Goal: Register for event/course

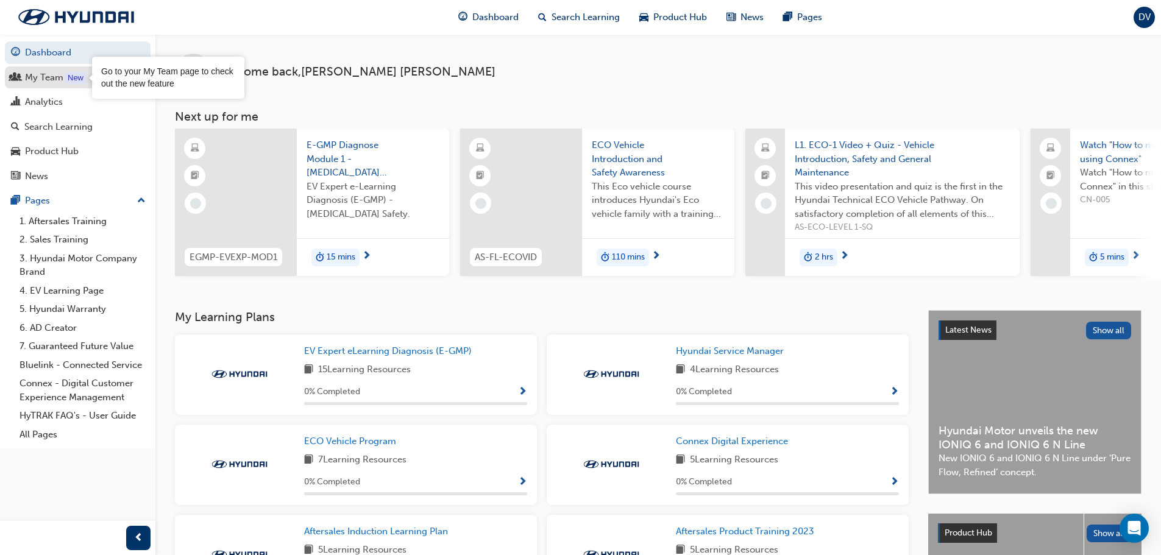
click at [73, 81] on div "New" at bounding box center [75, 78] width 21 height 12
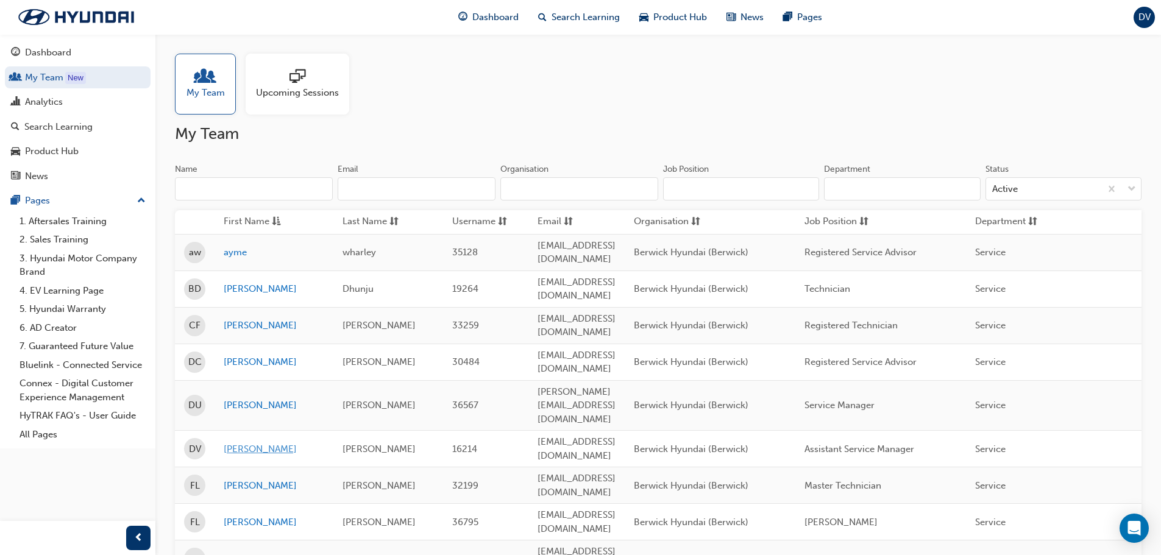
click at [245, 442] on link "[PERSON_NAME]" at bounding box center [274, 449] width 101 height 14
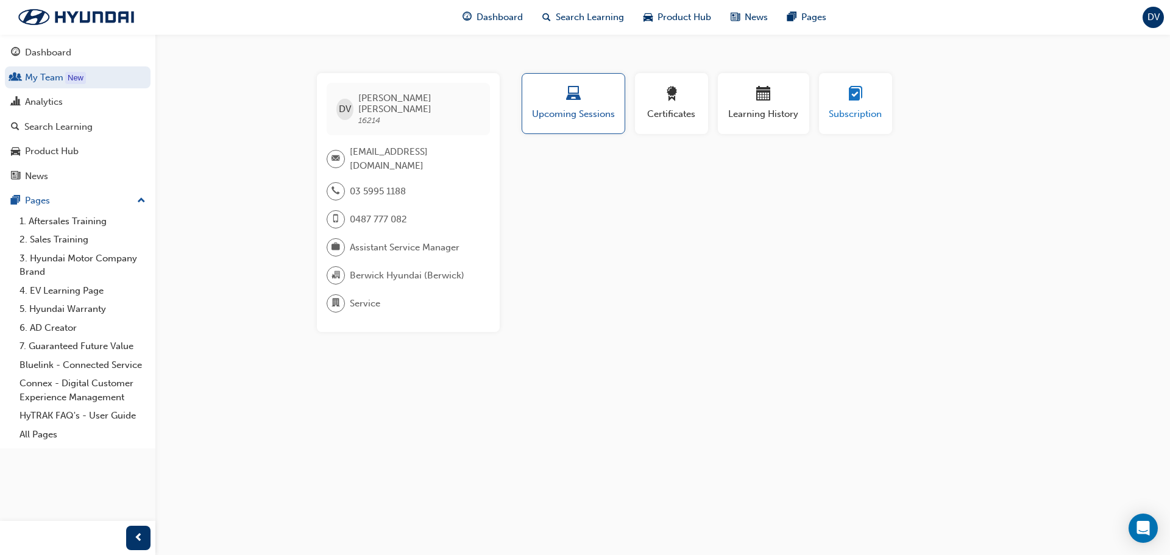
click at [848, 119] on span "Subscription" at bounding box center [855, 114] width 55 height 14
click at [800, 128] on button "Learning History" at bounding box center [763, 103] width 91 height 61
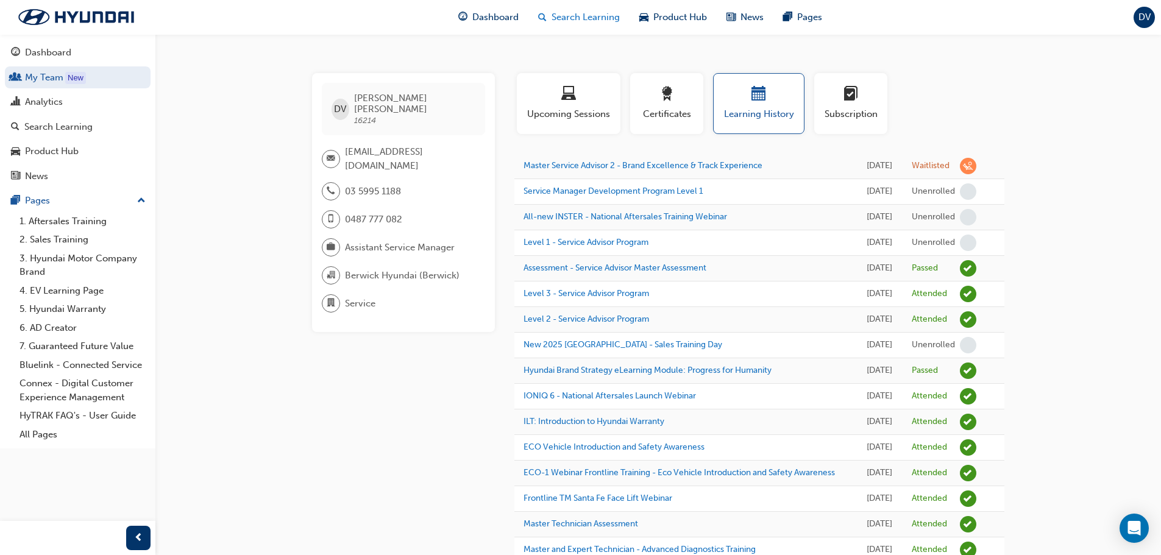
click at [589, 20] on span "Search Learning" at bounding box center [586, 17] width 68 height 14
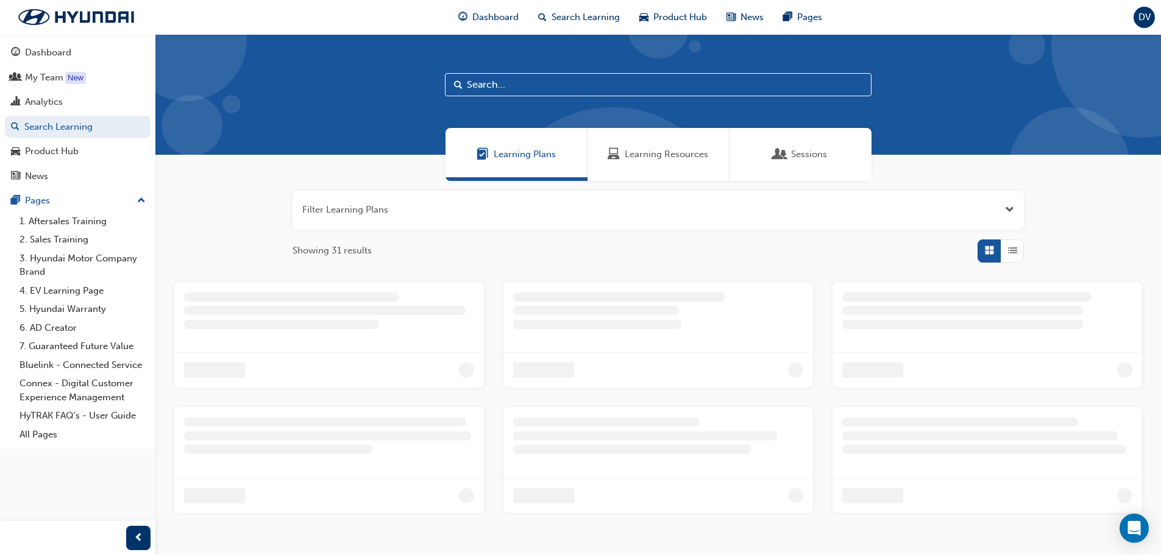
click at [493, 83] on input "text" at bounding box center [658, 84] width 427 height 23
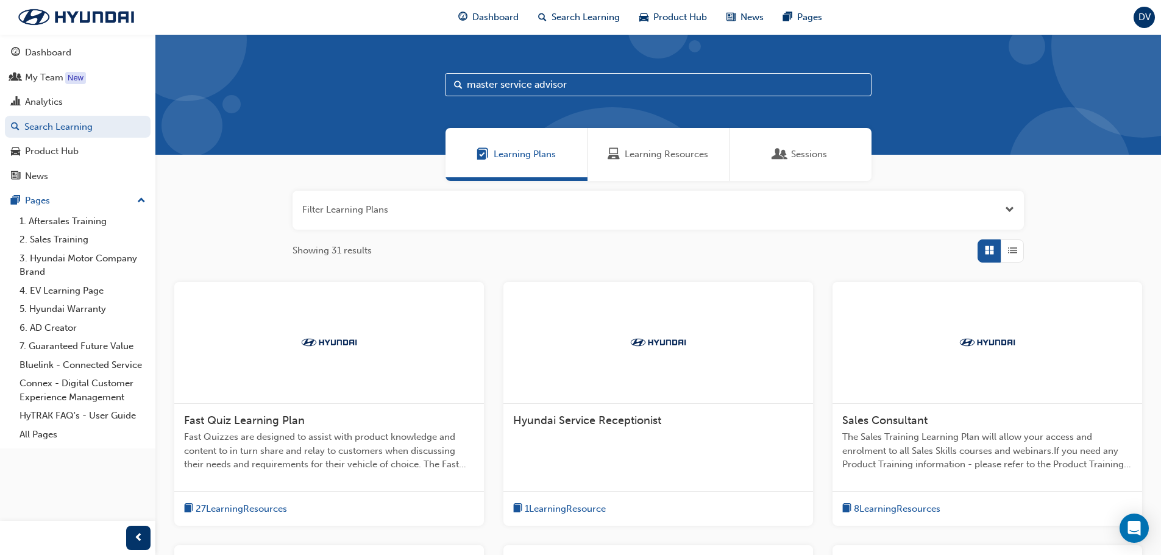
type input "master service advisor"
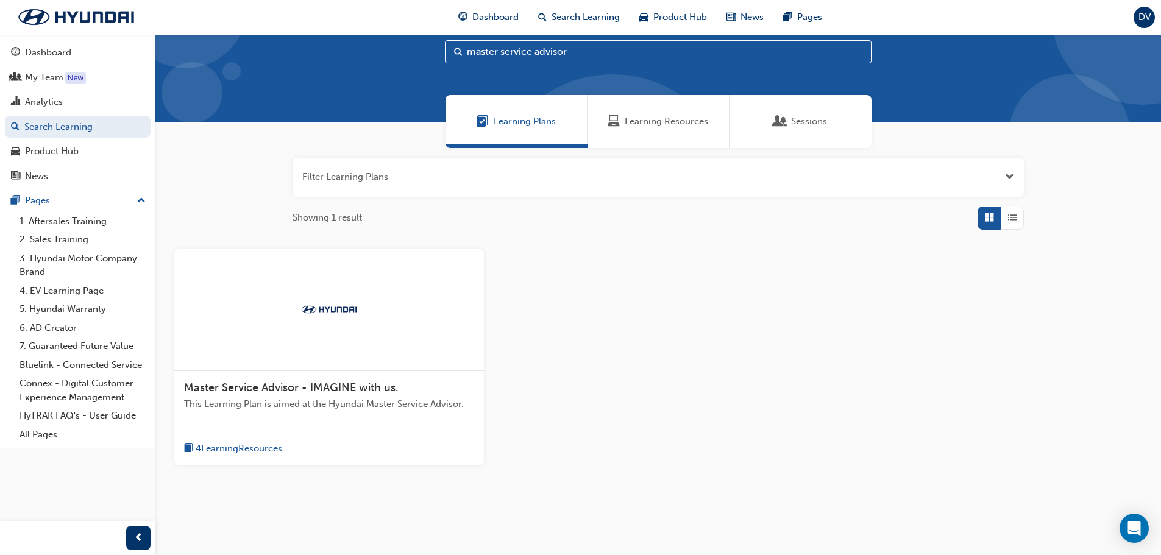
scroll to position [62, 0]
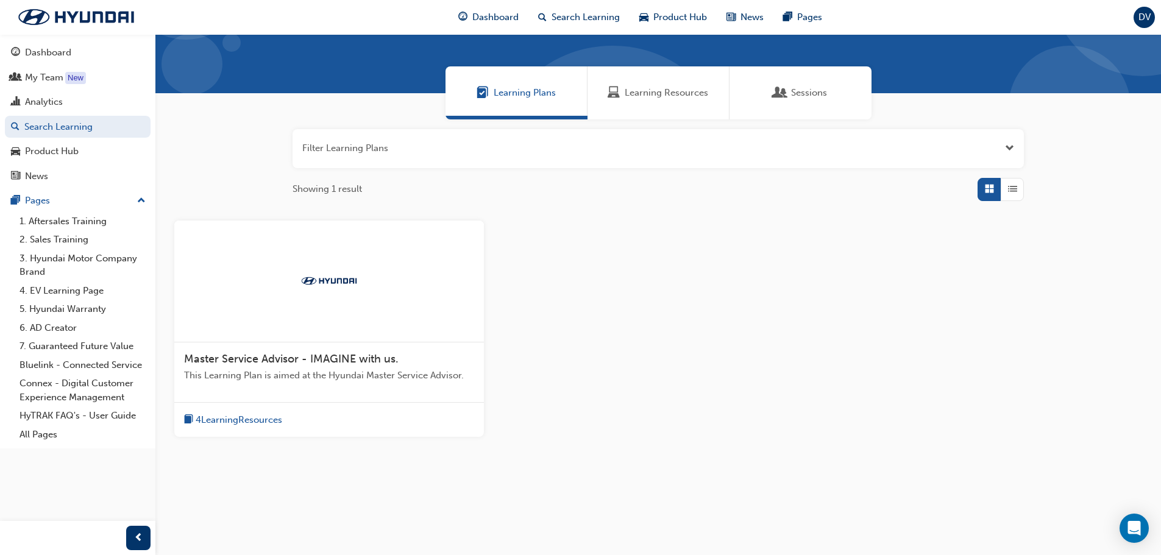
click at [269, 422] on span "4 Learning Resources" at bounding box center [239, 420] width 87 height 14
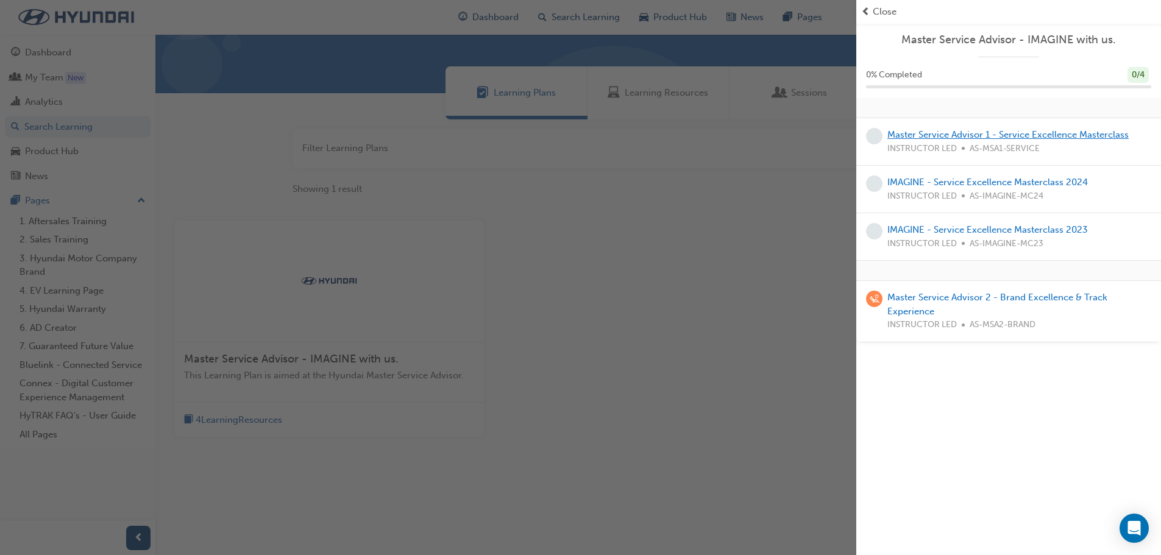
click at [1075, 133] on link "Master Service Advisor 1 - Service Excellence Masterclass" at bounding box center [1007, 134] width 241 height 11
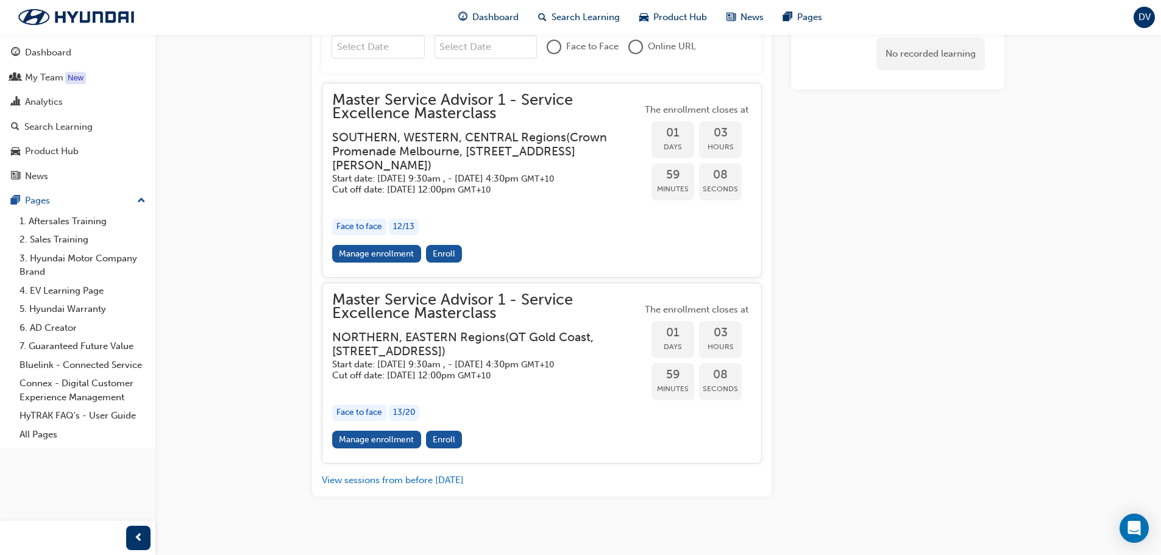
scroll to position [1207, 0]
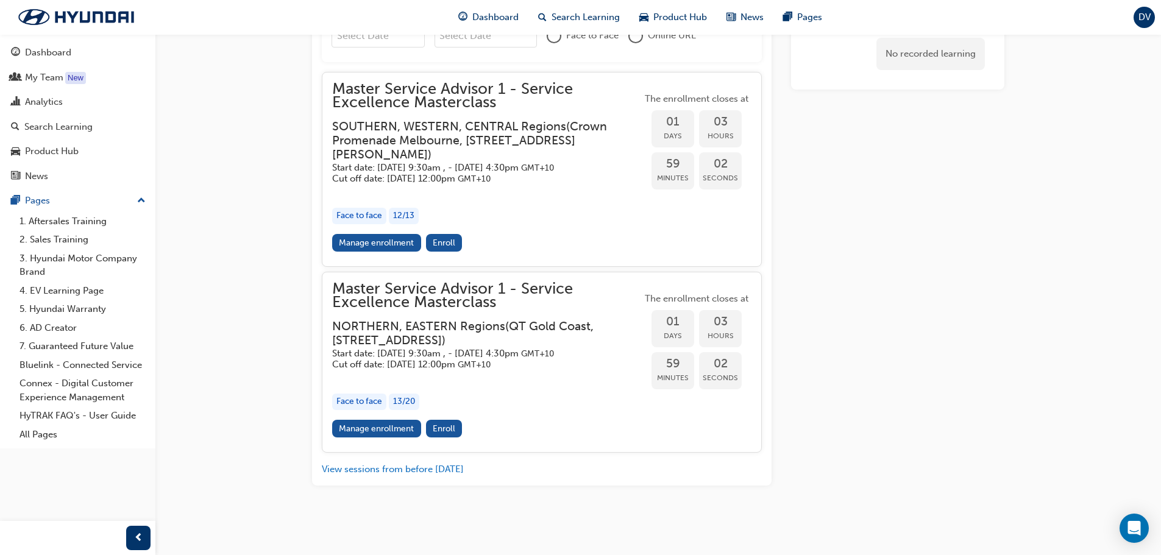
click at [399, 243] on link "Manage enrollment" at bounding box center [376, 243] width 89 height 18
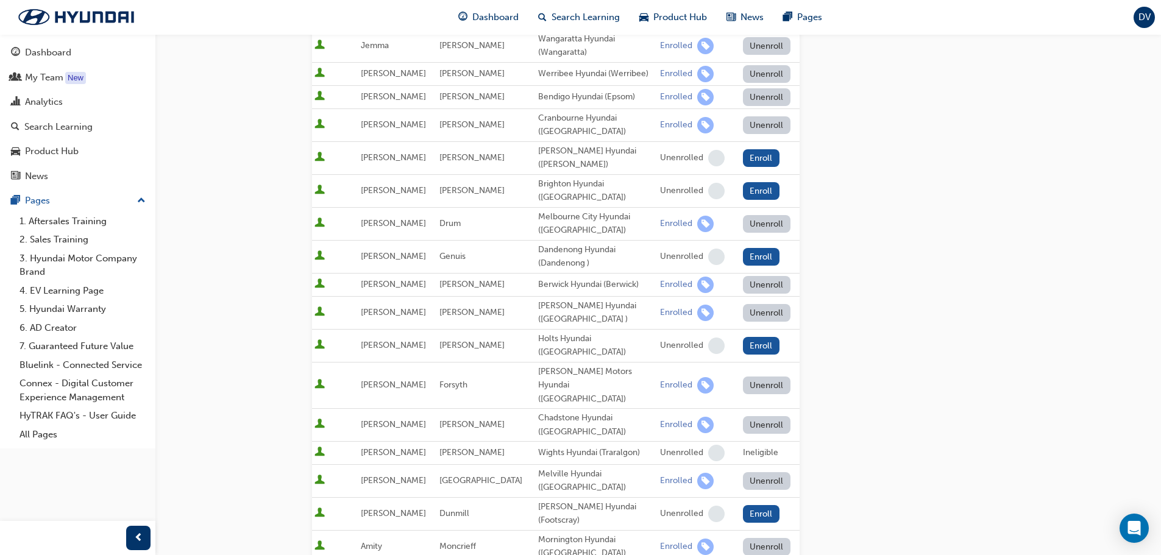
scroll to position [244, 0]
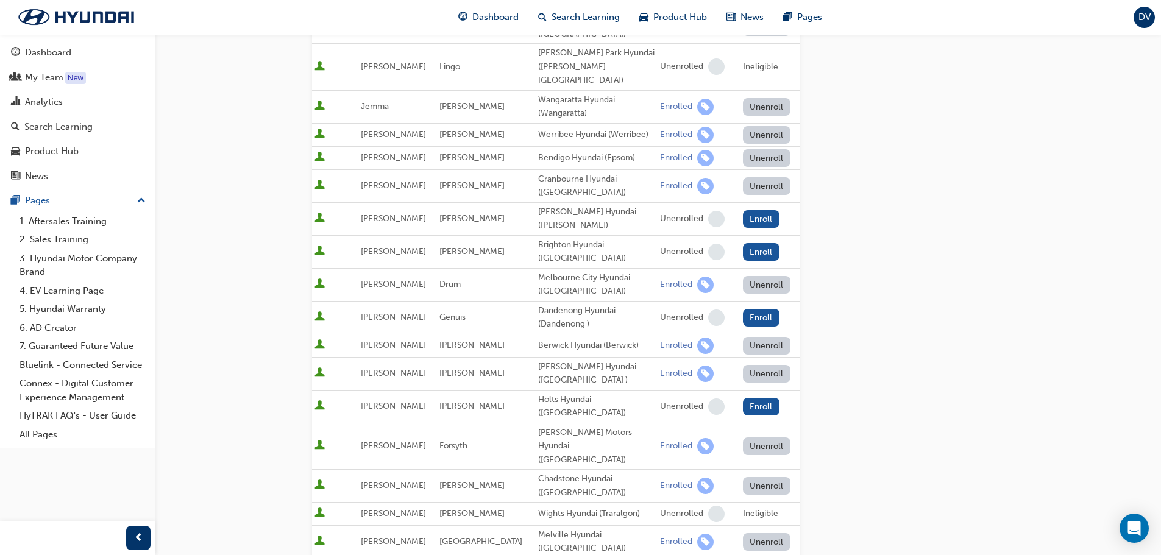
scroll to position [1207, 0]
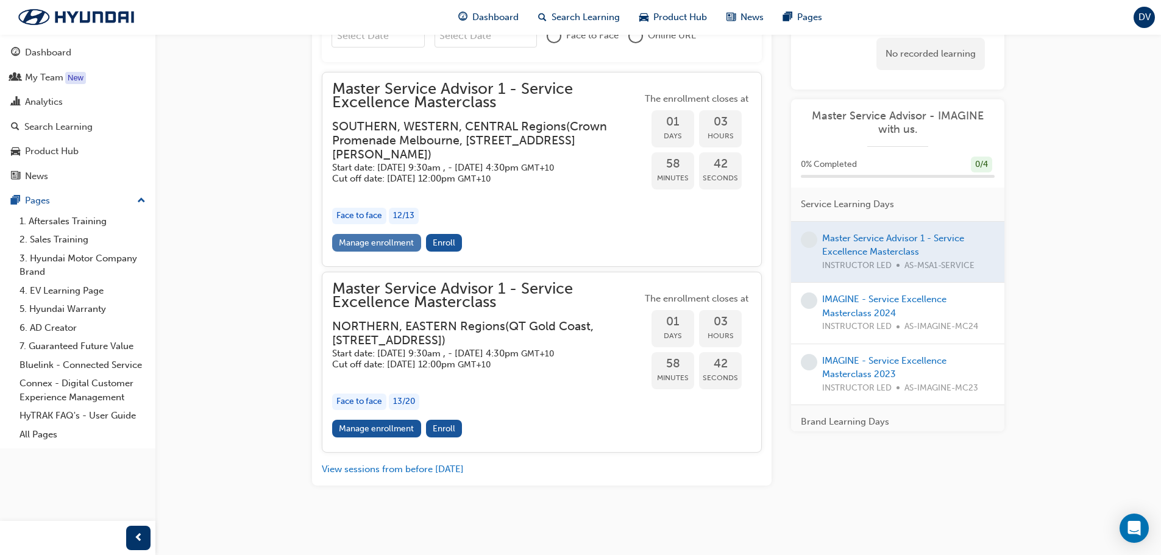
click at [406, 242] on link "Manage enrollment" at bounding box center [376, 243] width 89 height 18
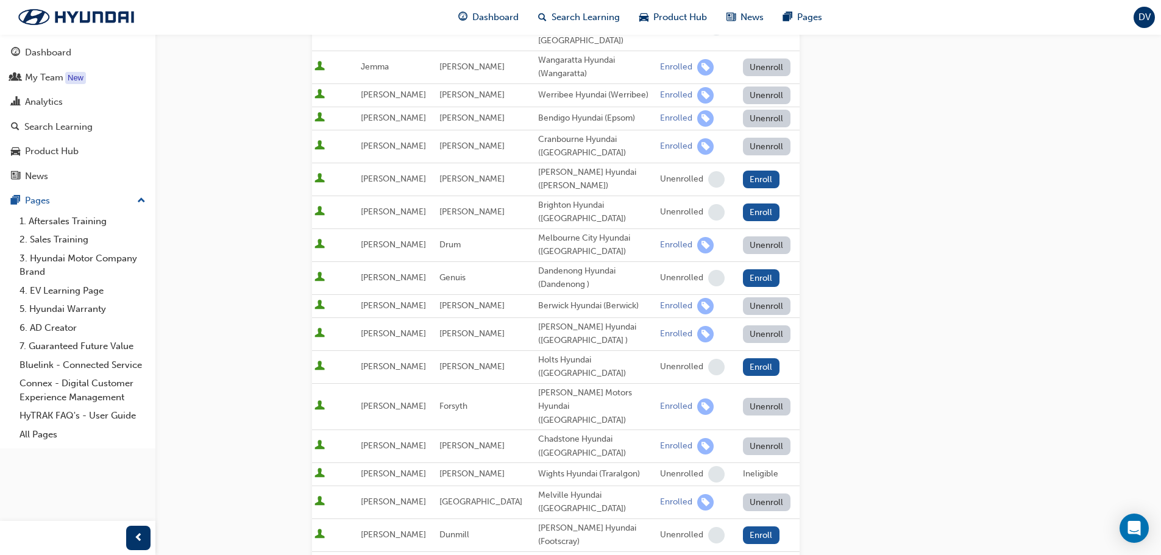
scroll to position [305, 0]
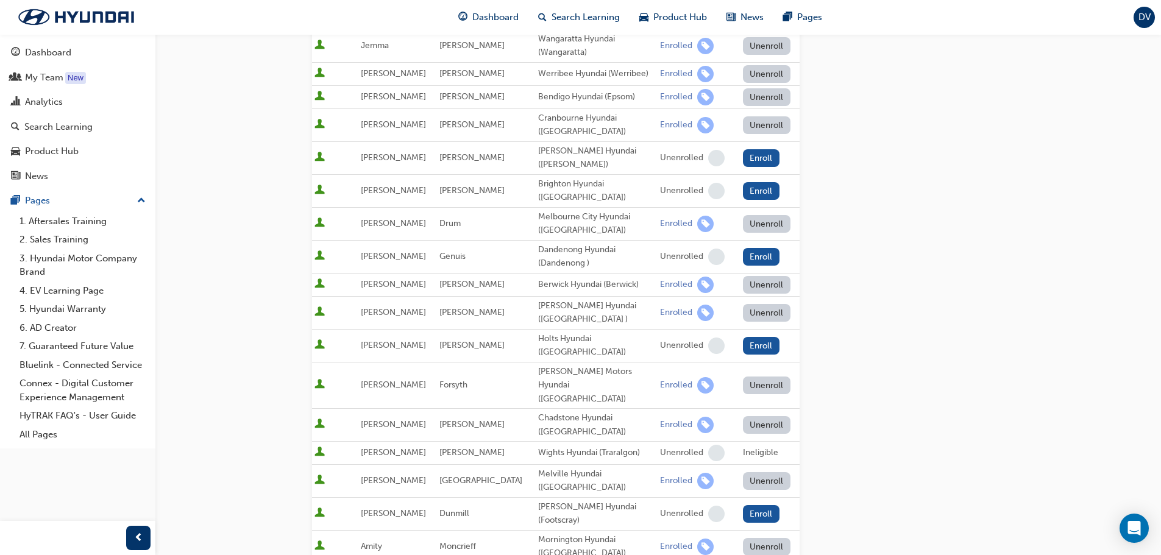
scroll to position [1207, 0]
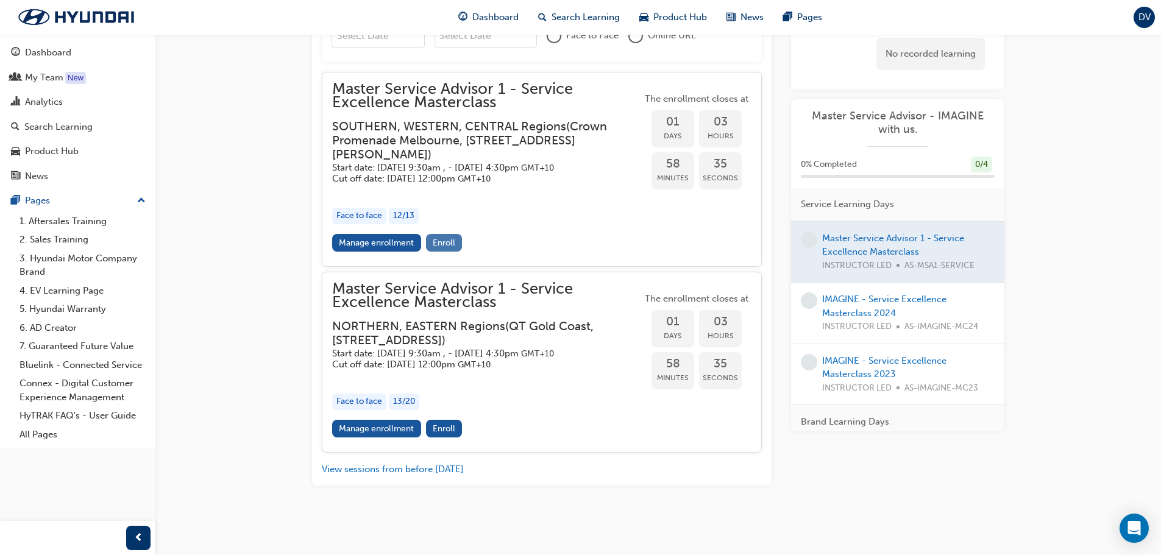
click at [445, 244] on span "Enroll" at bounding box center [444, 243] width 23 height 10
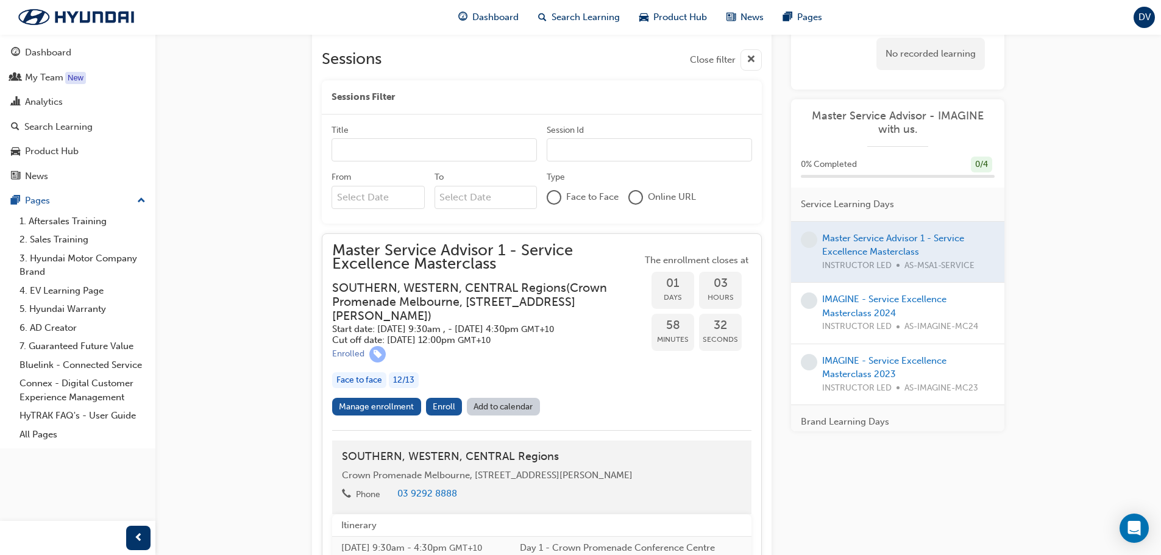
scroll to position [963, 0]
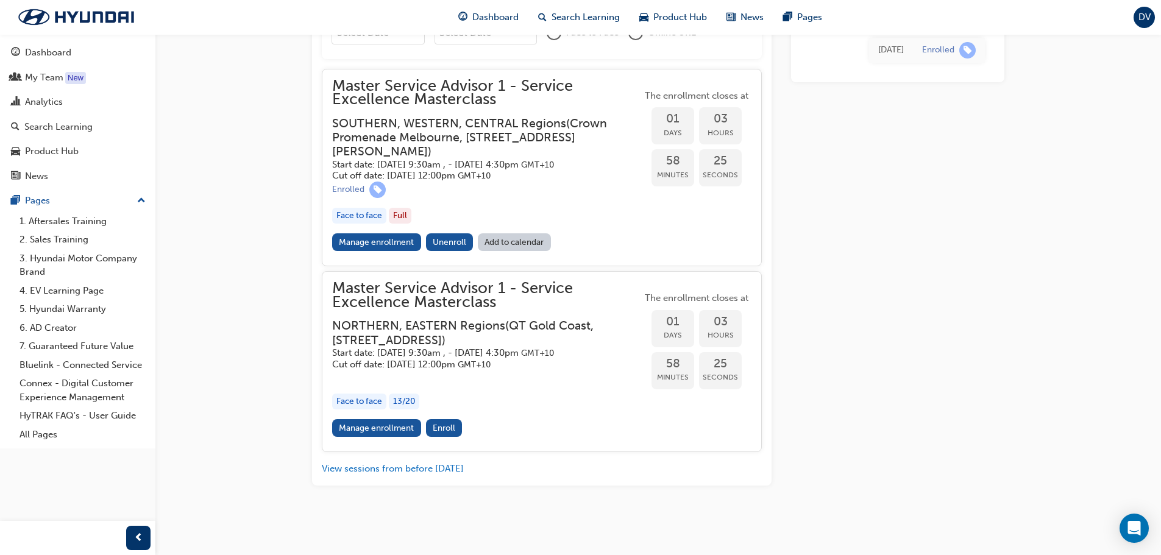
scroll to position [1207, 0]
click at [368, 239] on link "Manage enrollment" at bounding box center [376, 242] width 89 height 18
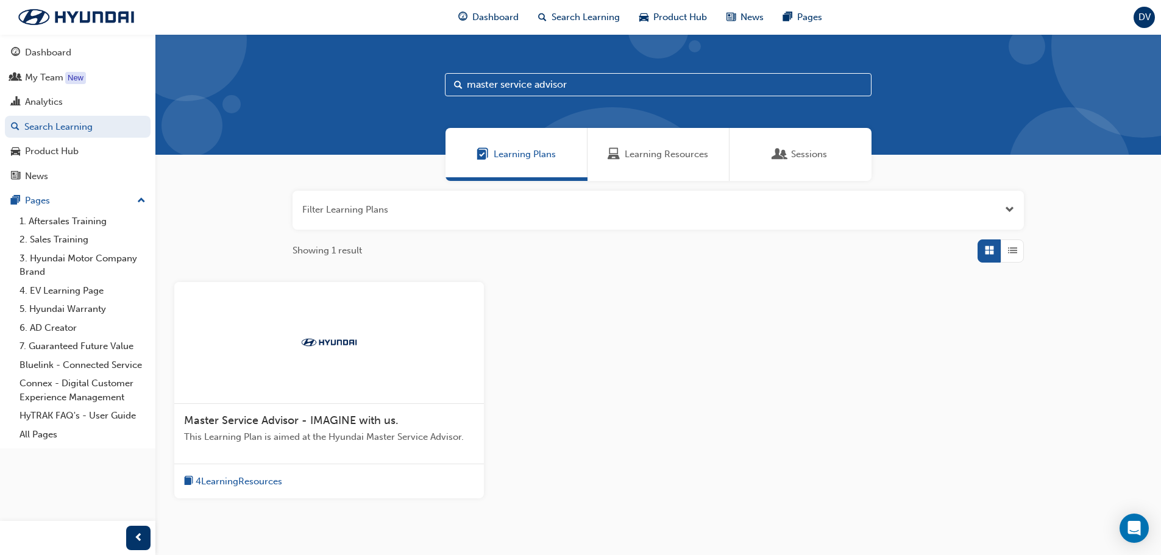
click at [233, 491] on div "4 Learning Resources" at bounding box center [329, 481] width 310 height 35
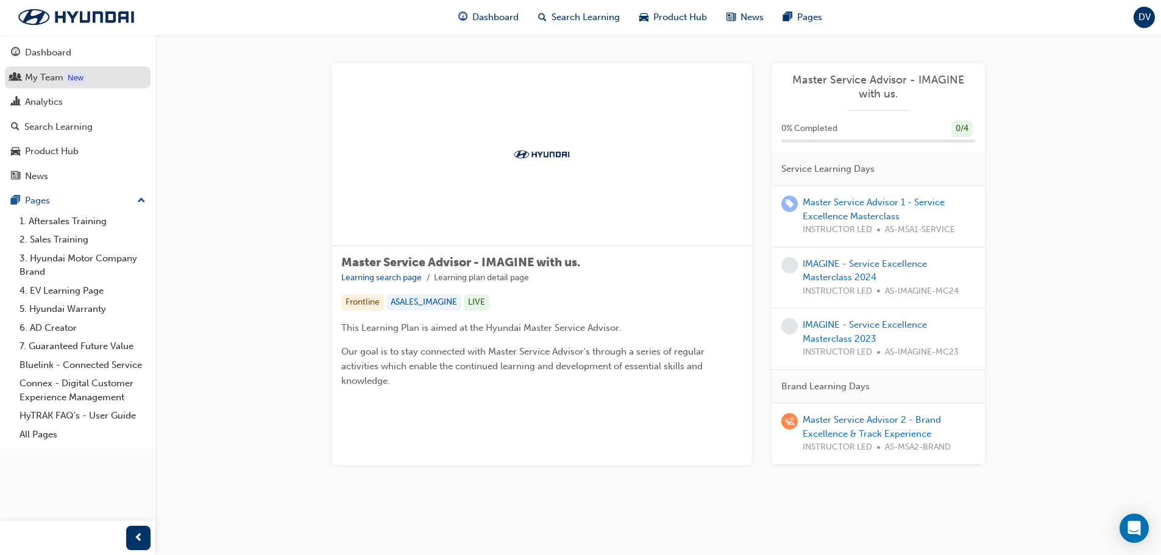
click at [59, 82] on div "My Team" at bounding box center [44, 78] width 38 height 14
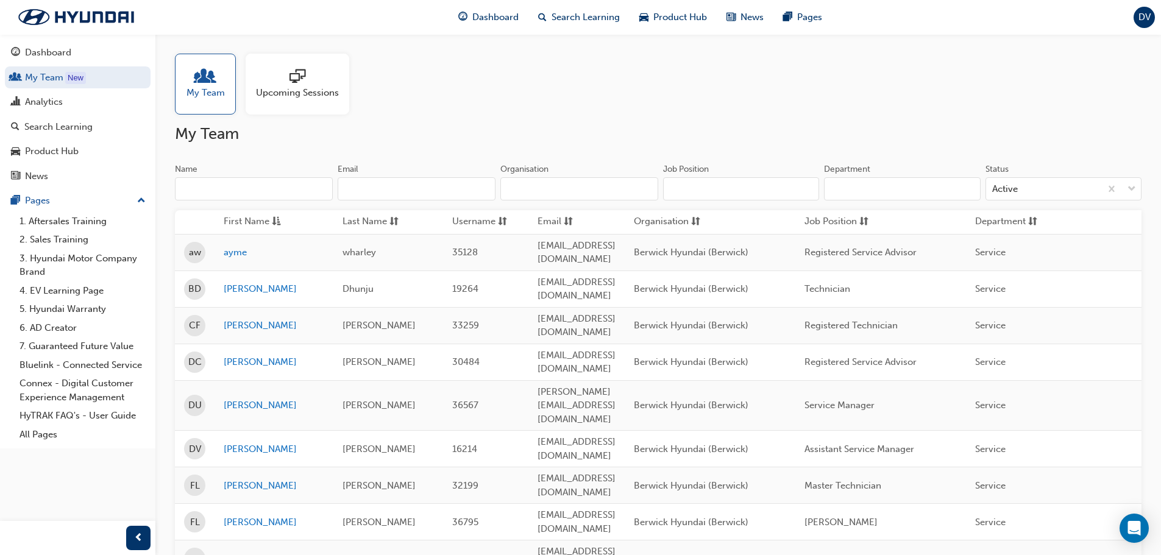
click at [232, 431] on td "[PERSON_NAME]" at bounding box center [274, 449] width 119 height 37
click at [232, 442] on link "[PERSON_NAME]" at bounding box center [274, 449] width 101 height 14
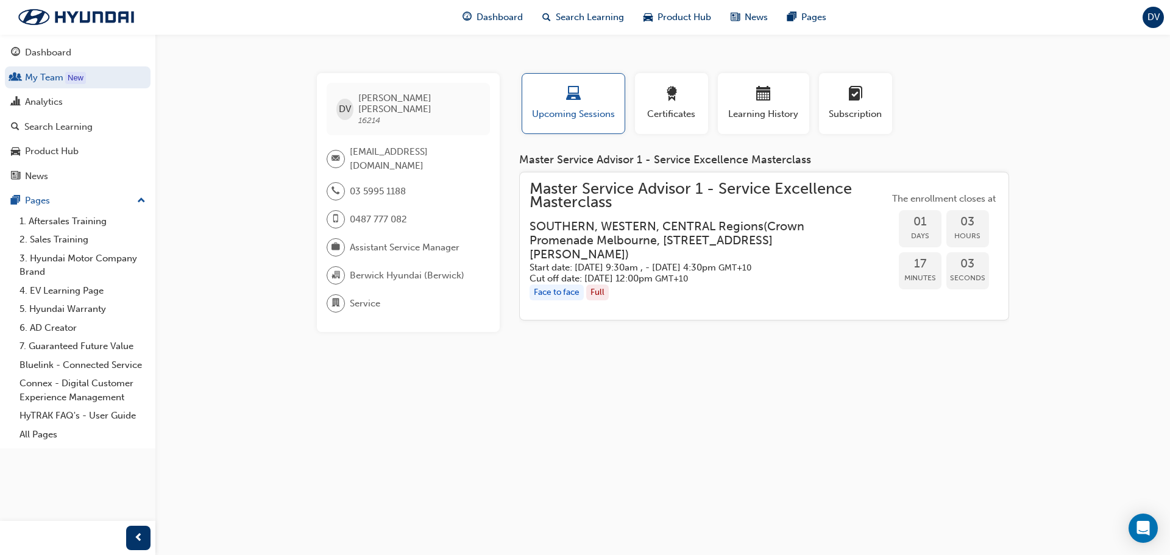
click at [555, 236] on h3 "SOUTHERN, WESTERN, CENTRAL Regions ( Crown Promenade Melbourne, 8 Whiteman St, …" at bounding box center [700, 240] width 340 height 43
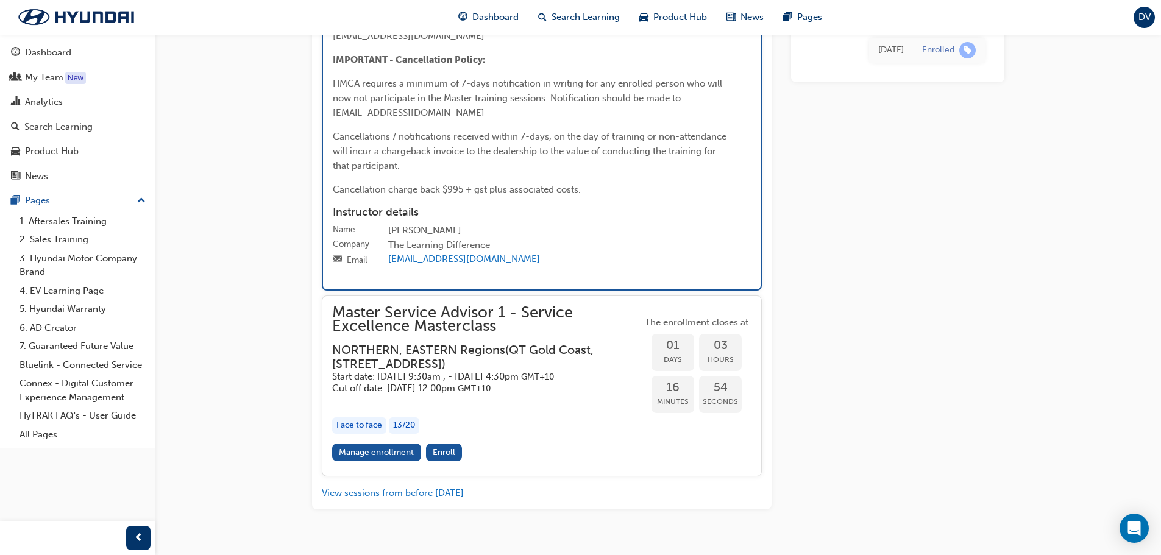
scroll to position [2167, 0]
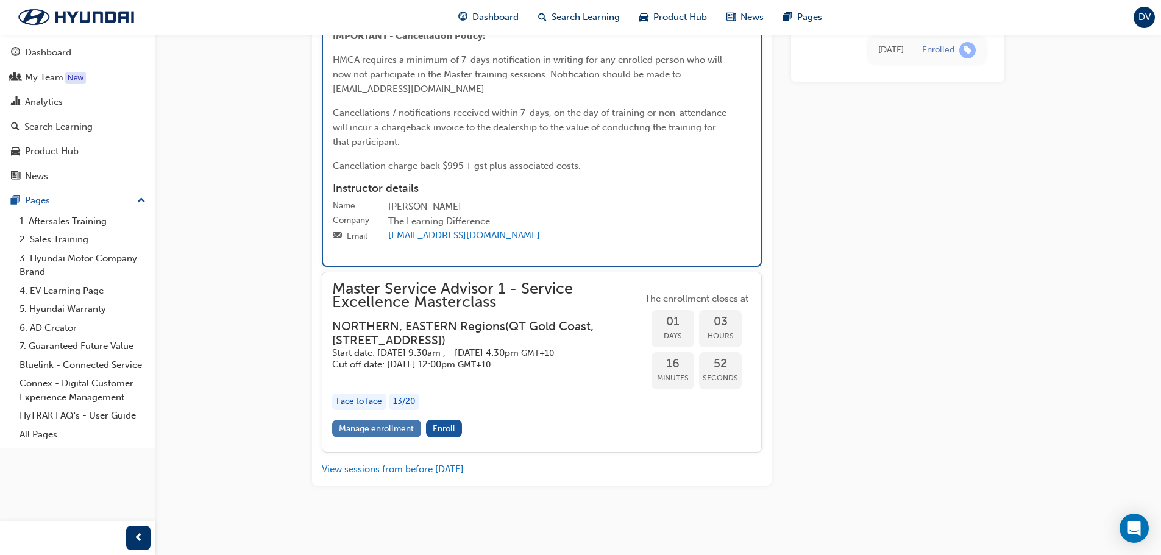
click at [403, 436] on link "Manage enrollment" at bounding box center [376, 429] width 89 height 18
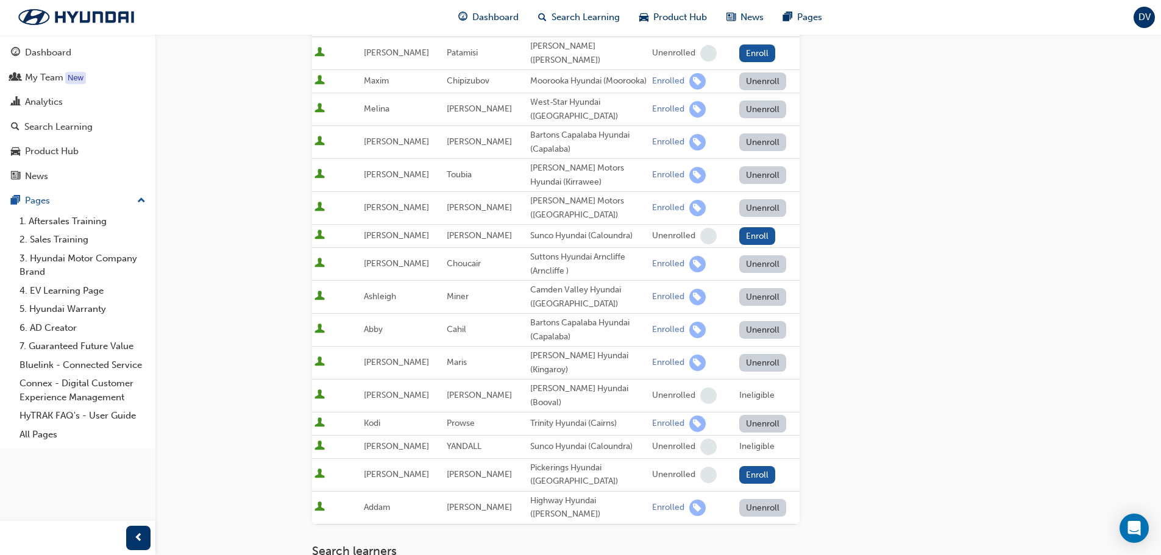
scroll to position [305, 0]
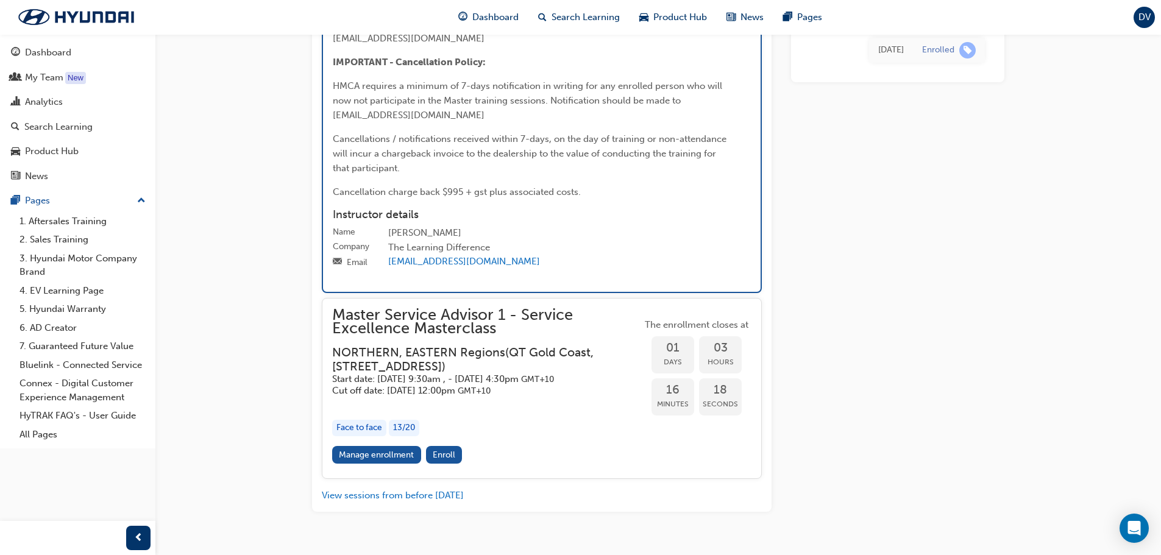
scroll to position [2045, 0]
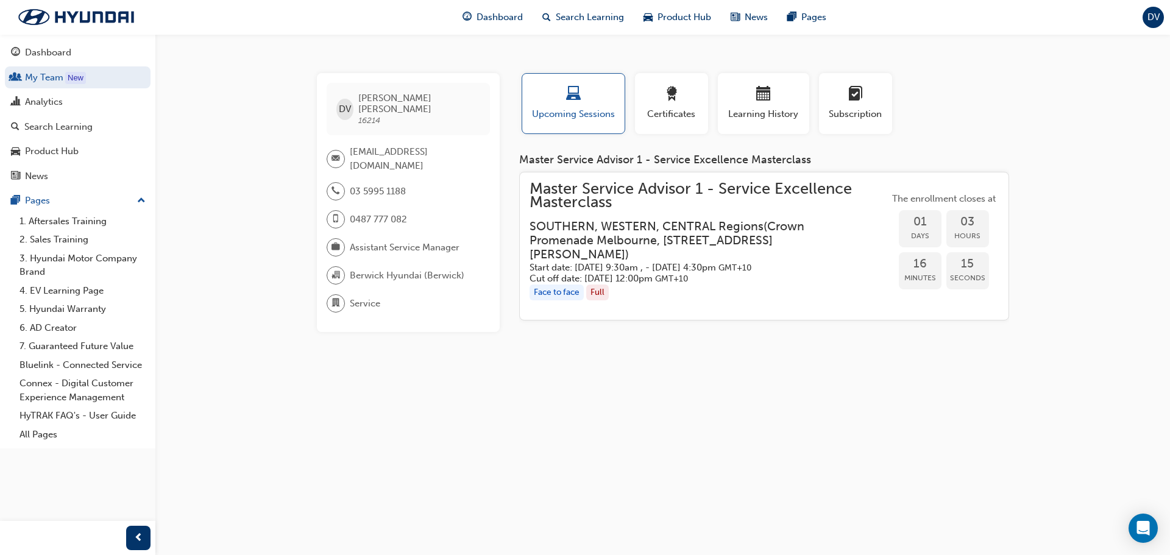
click at [605, 194] on span "Master Service Advisor 1 - Service Excellence Masterclass" at bounding box center [710, 195] width 360 height 27
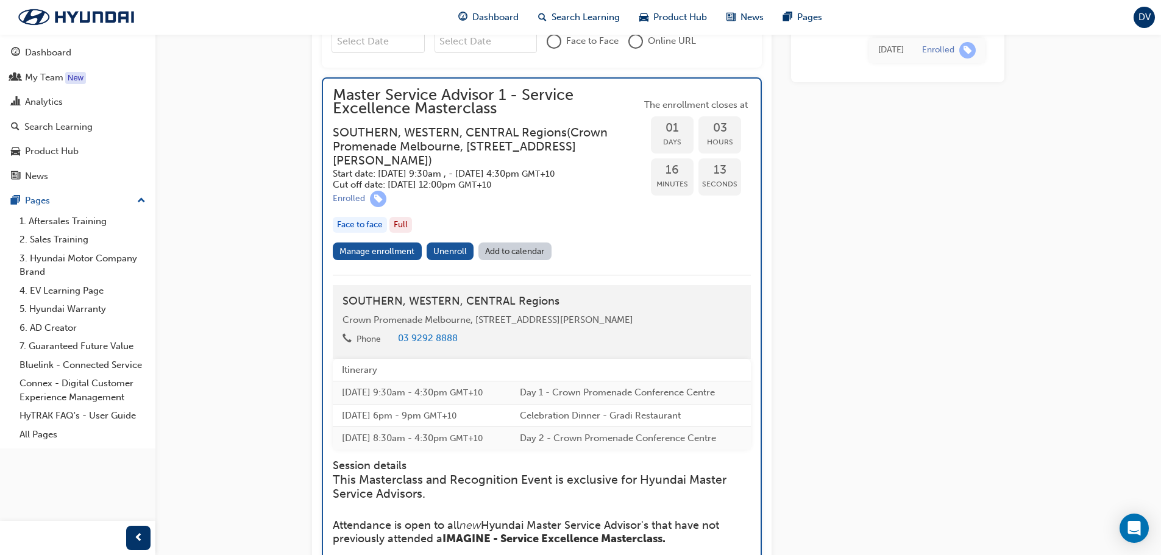
scroll to position [1086, 0]
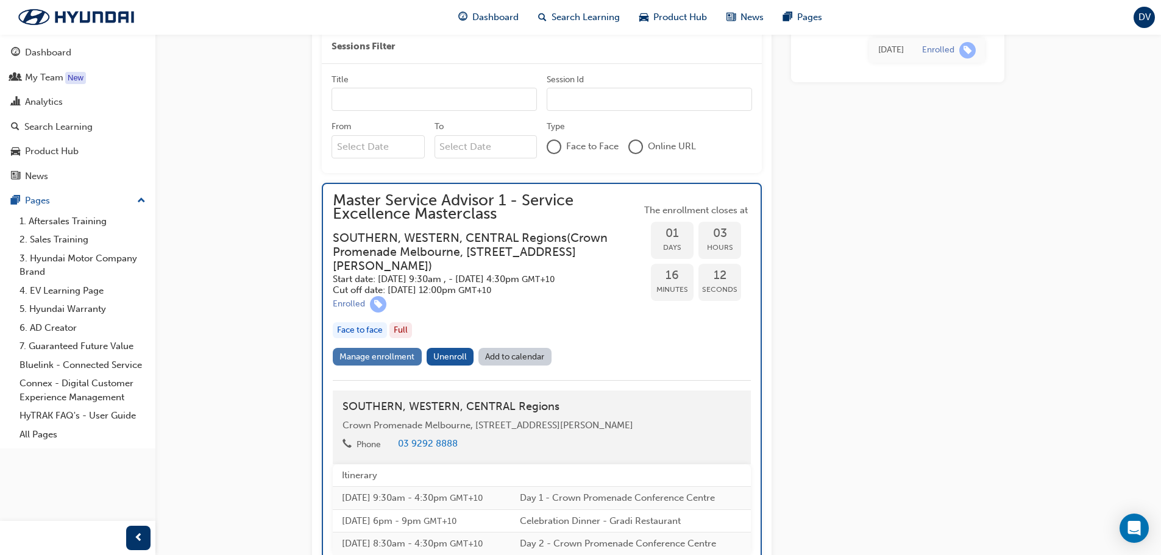
click at [399, 364] on link "Manage enrollment" at bounding box center [377, 357] width 89 height 18
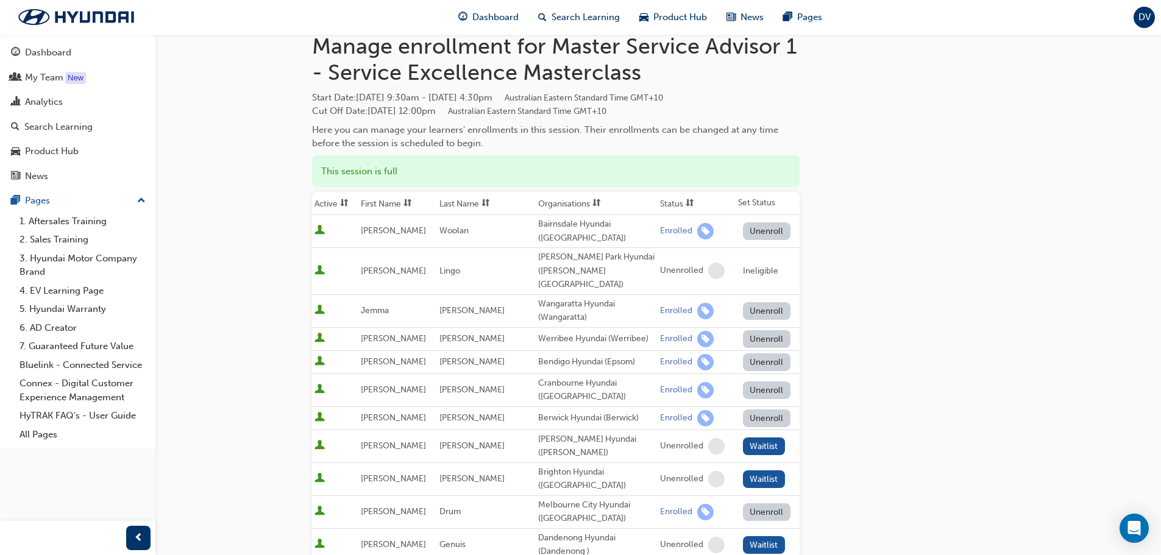
scroll to position [61, 0]
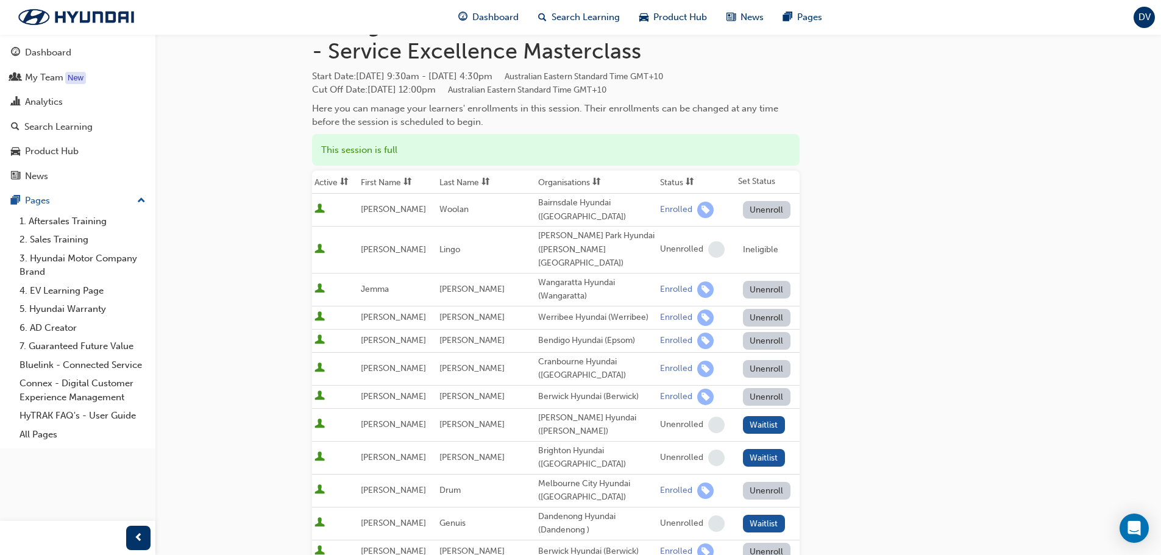
click at [41, 513] on div "Dashboard My Team New Analytics Search Learning Product Hub News Pages Pages 1.…" at bounding box center [77, 262] width 155 height 525
